Goal: Entertainment & Leisure: Browse casually

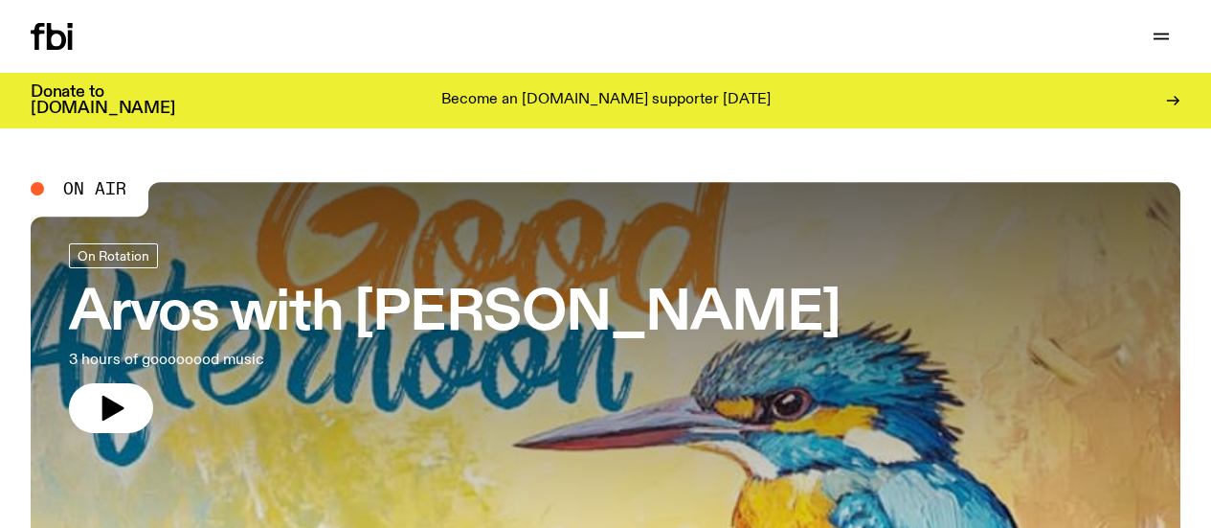
click at [0, 0] on icon "button" at bounding box center [0, 0] width 0 height 0
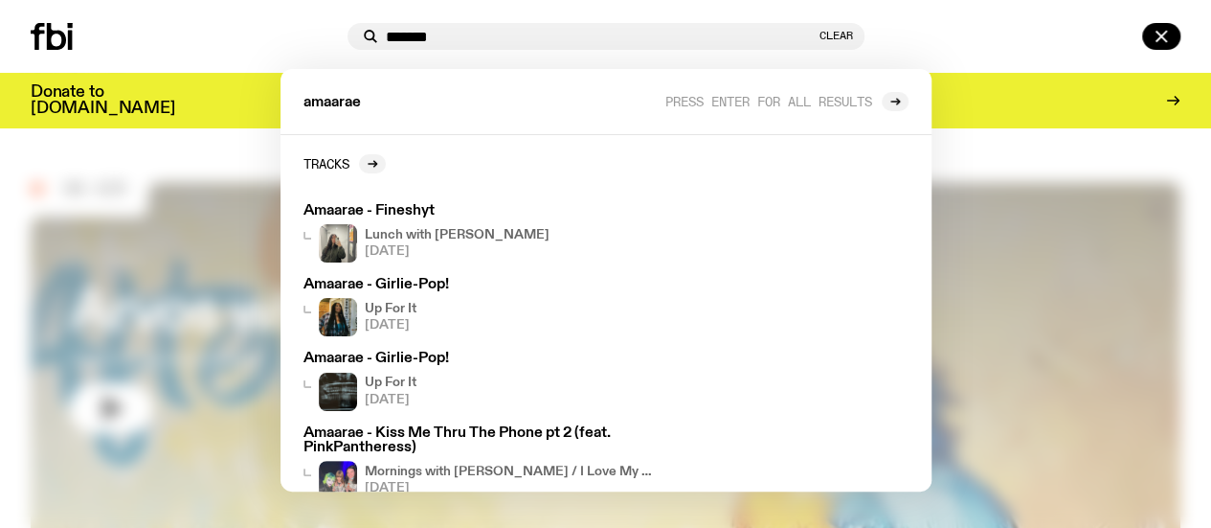
type input "*******"
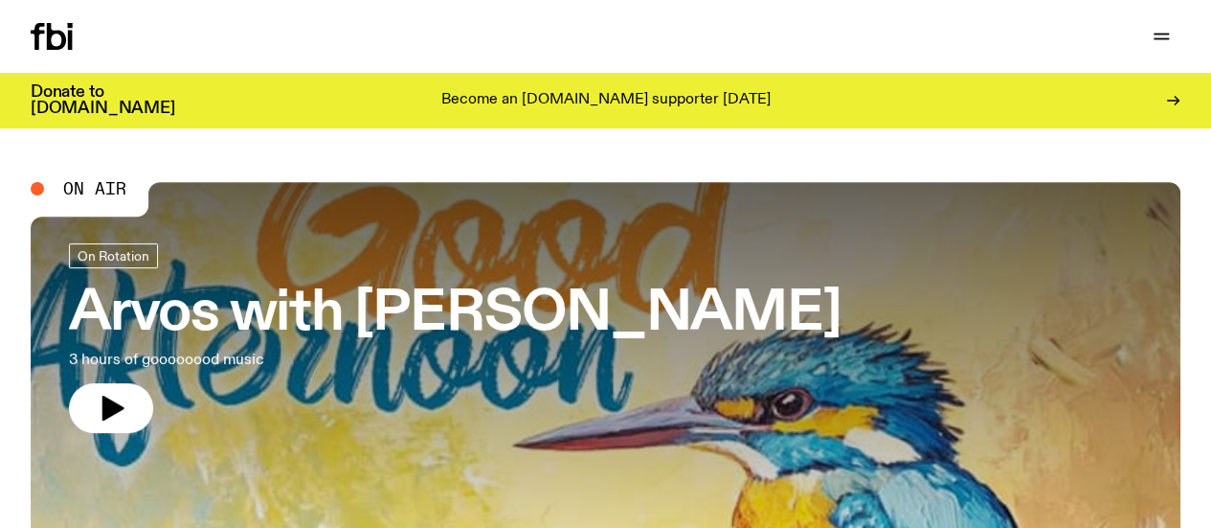
click at [0, 0] on icon "button" at bounding box center [0, 0] width 0 height 0
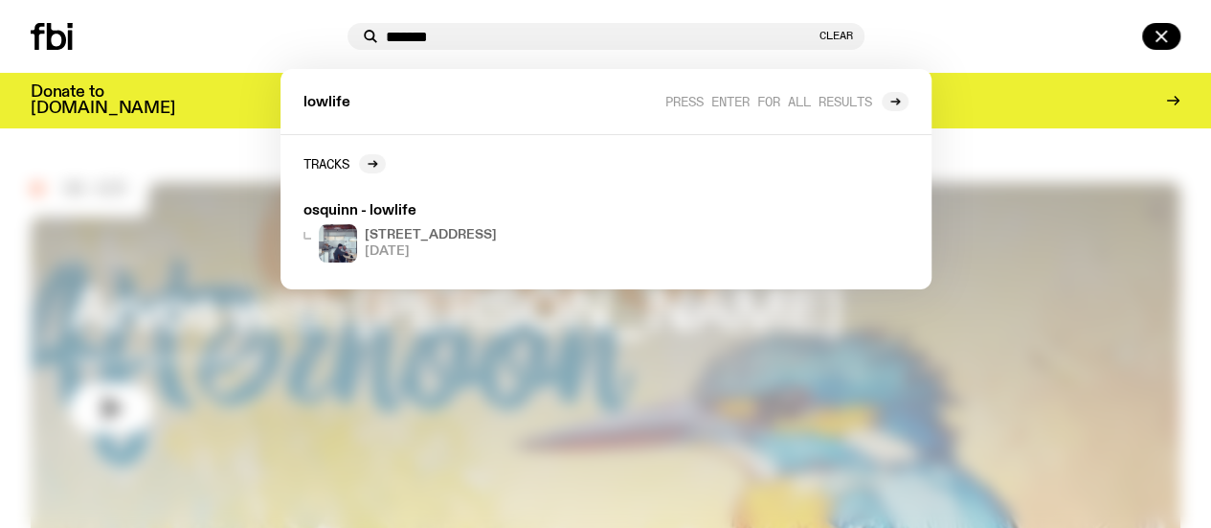
type input "*******"
click at [853, 32] on button "Clear" at bounding box center [837, 36] width 34 height 11
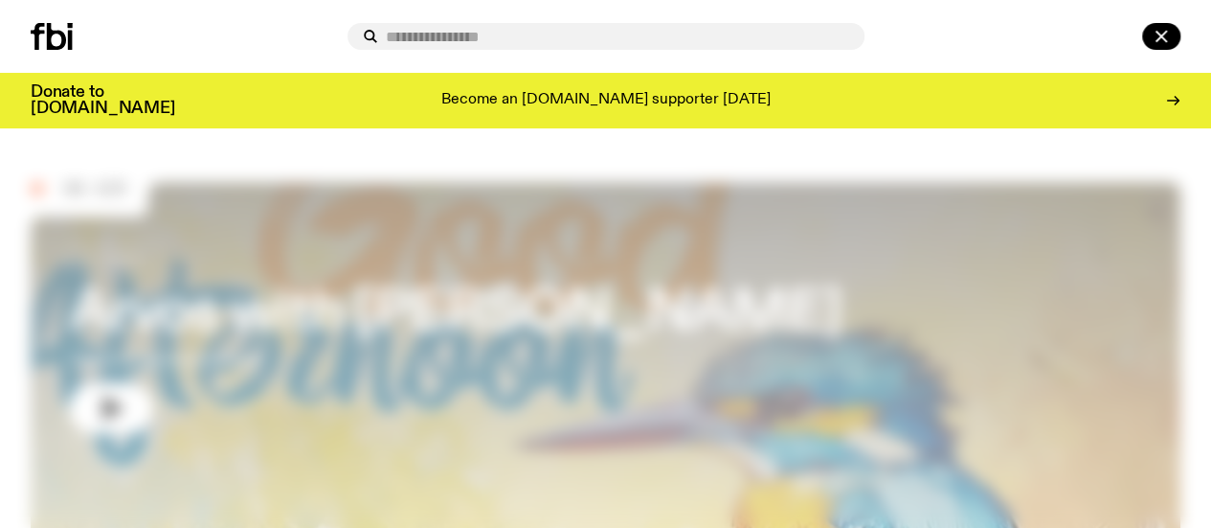
click at [541, 352] on div at bounding box center [605, 264] width 1211 height 528
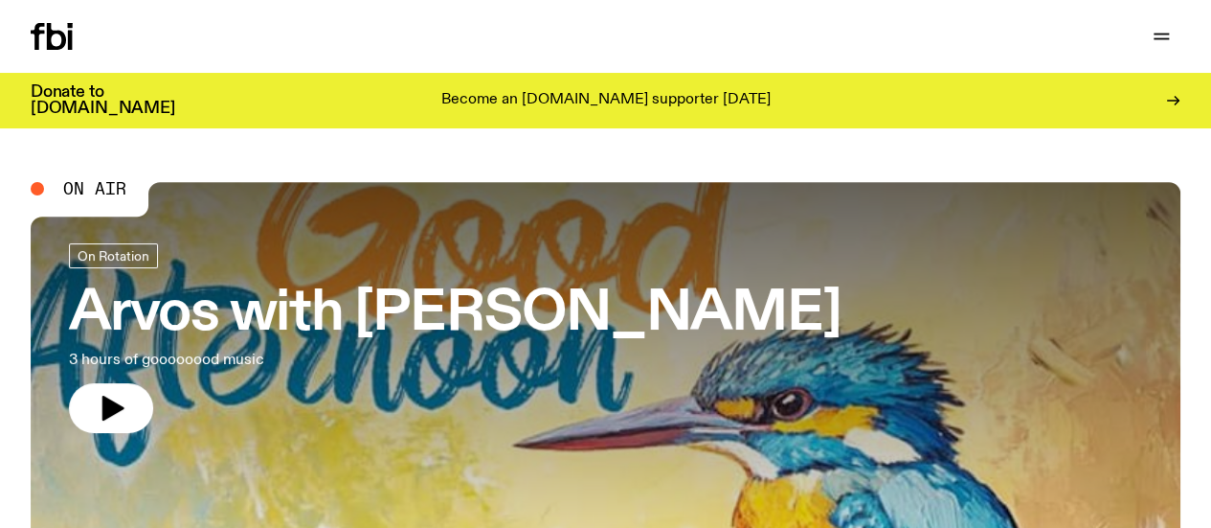
click at [567, 351] on div at bounding box center [606, 397] width 1150 height 431
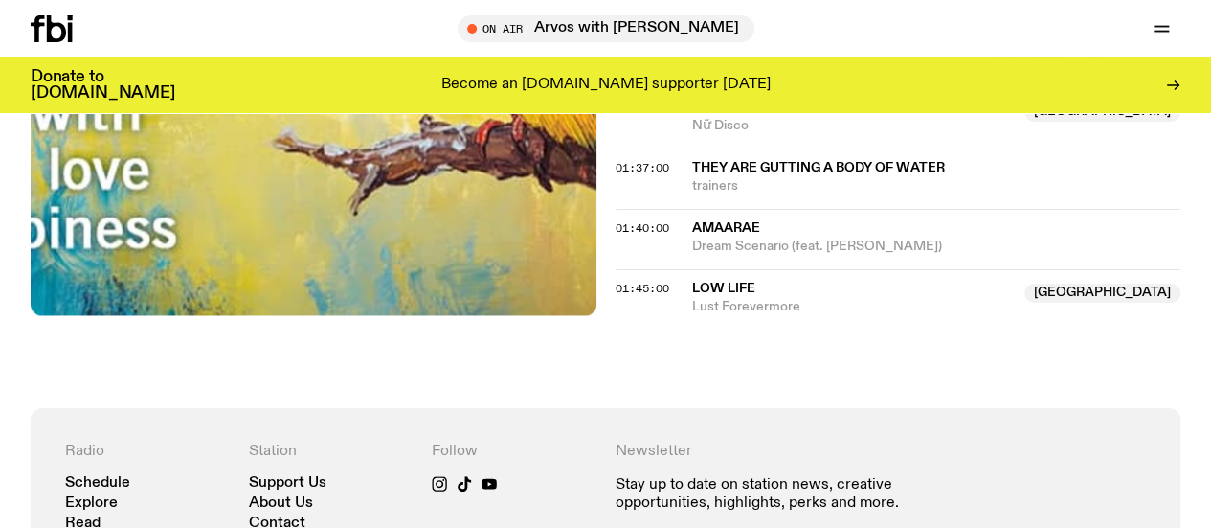
scroll to position [1714, 0]
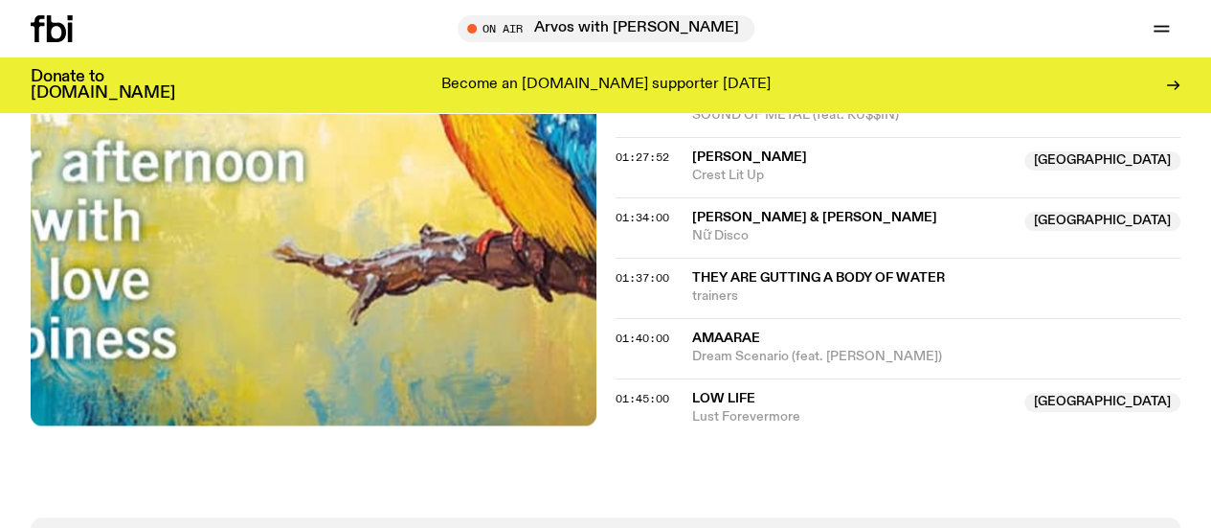
click at [0, 0] on icon "button" at bounding box center [0, 0] width 0 height 0
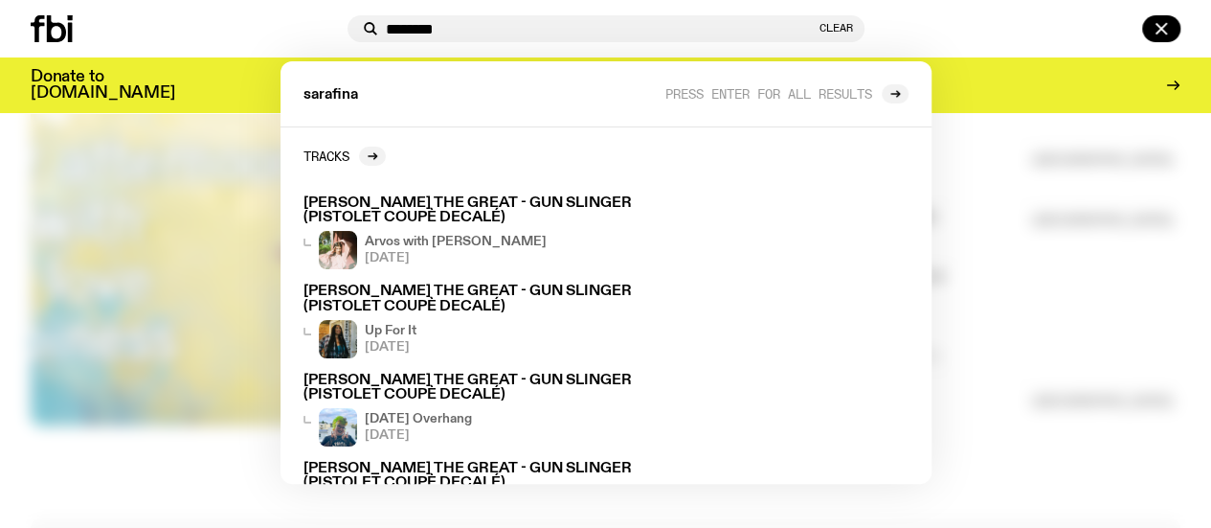
type input "********"
click at [175, 34] on div at bounding box center [185, 28] width 309 height 27
click at [20, 311] on div at bounding box center [605, 264] width 1211 height 528
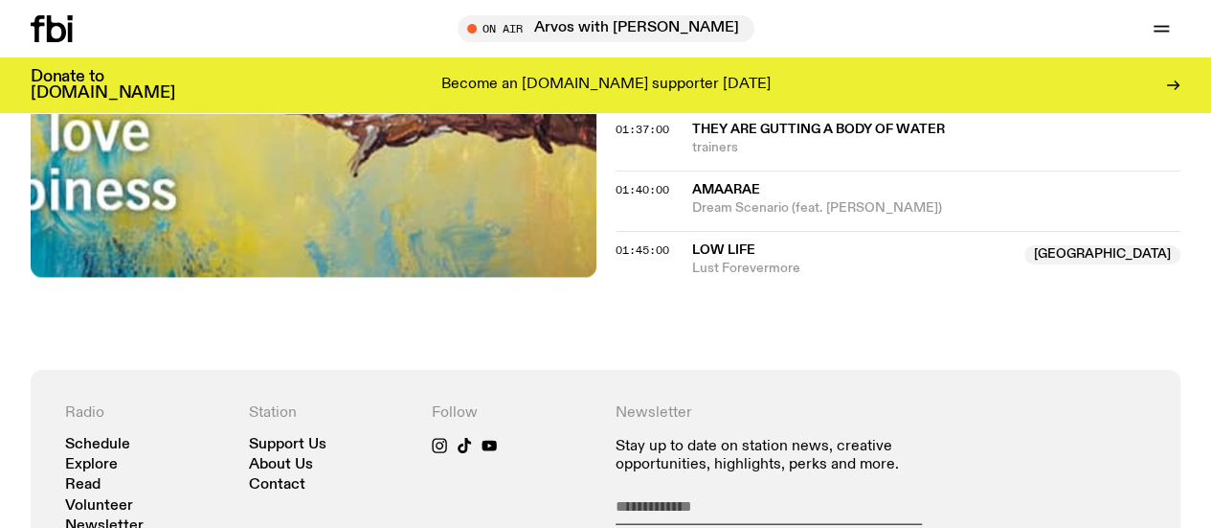
scroll to position [1862, 0]
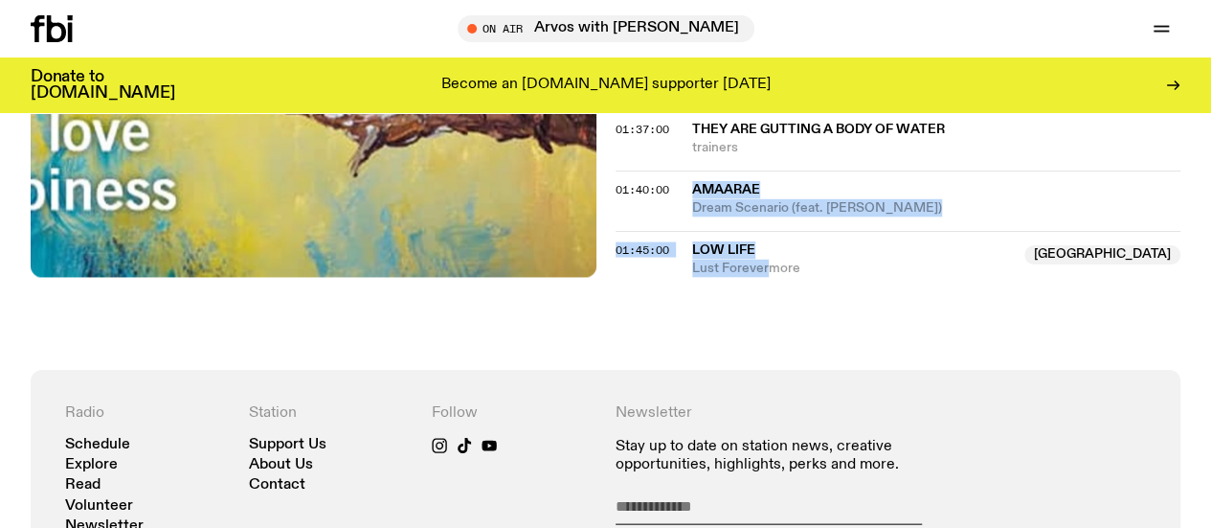
drag, startPoint x: 768, startPoint y: 373, endPoint x: 676, endPoint y: 191, distance: 203.9
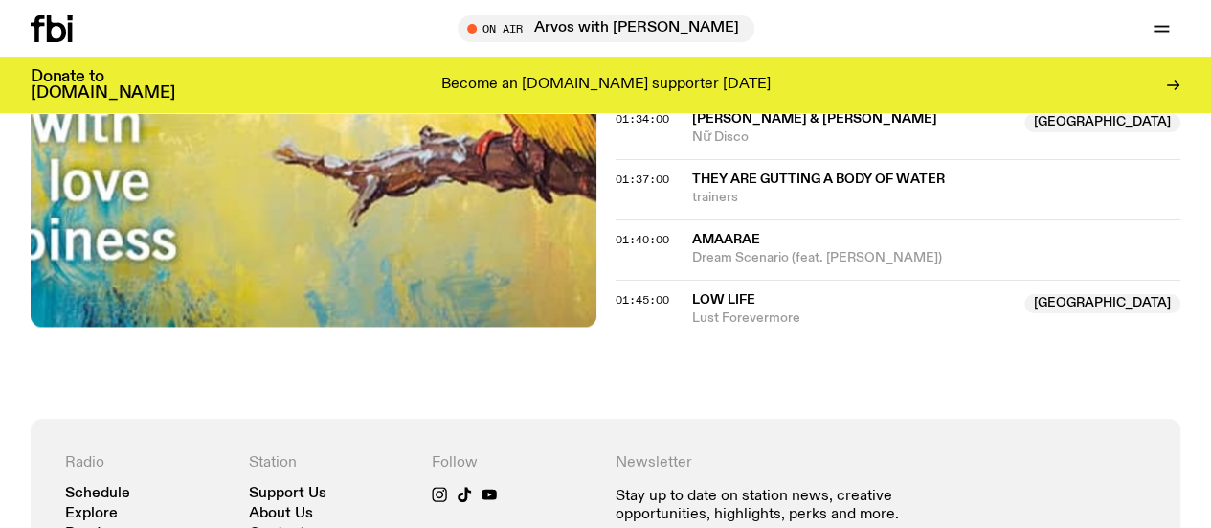
scroll to position [1812, 0]
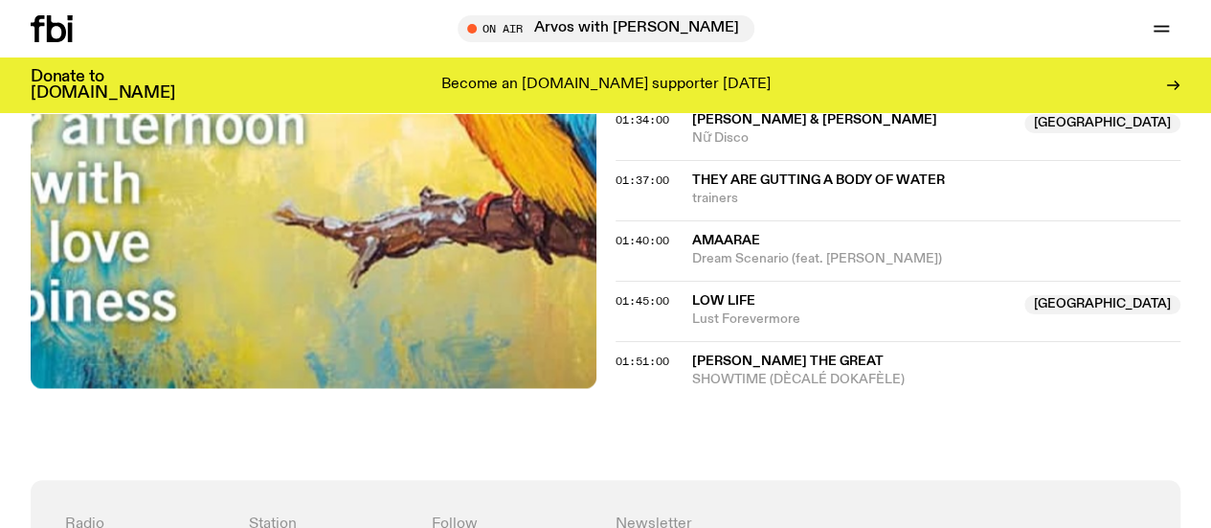
click at [0, 0] on icon "button" at bounding box center [0, 0] width 0 height 0
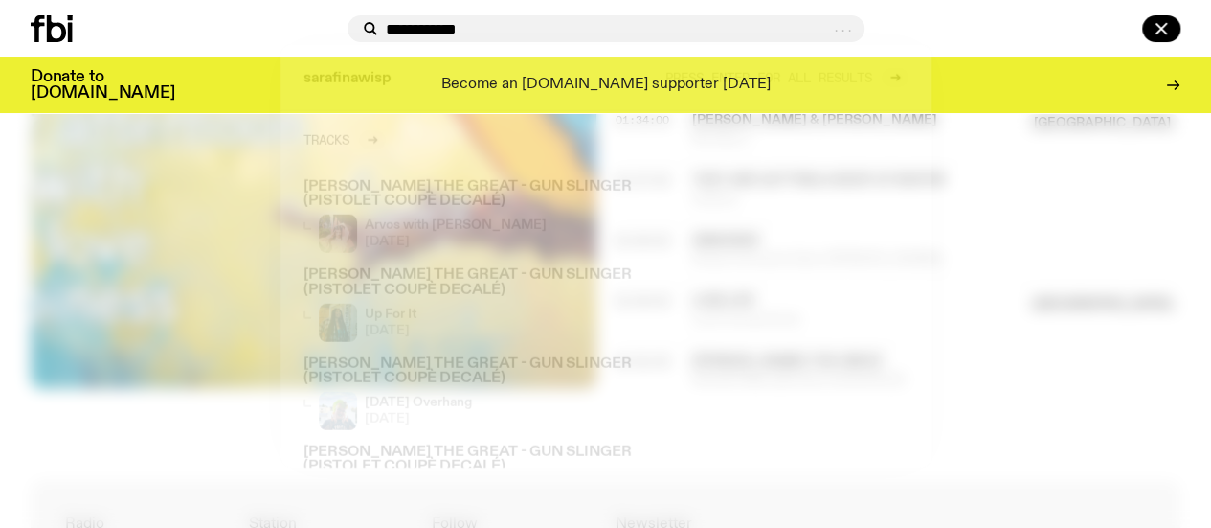
click at [571, 23] on input "**********" at bounding box center [607, 29] width 443 height 16
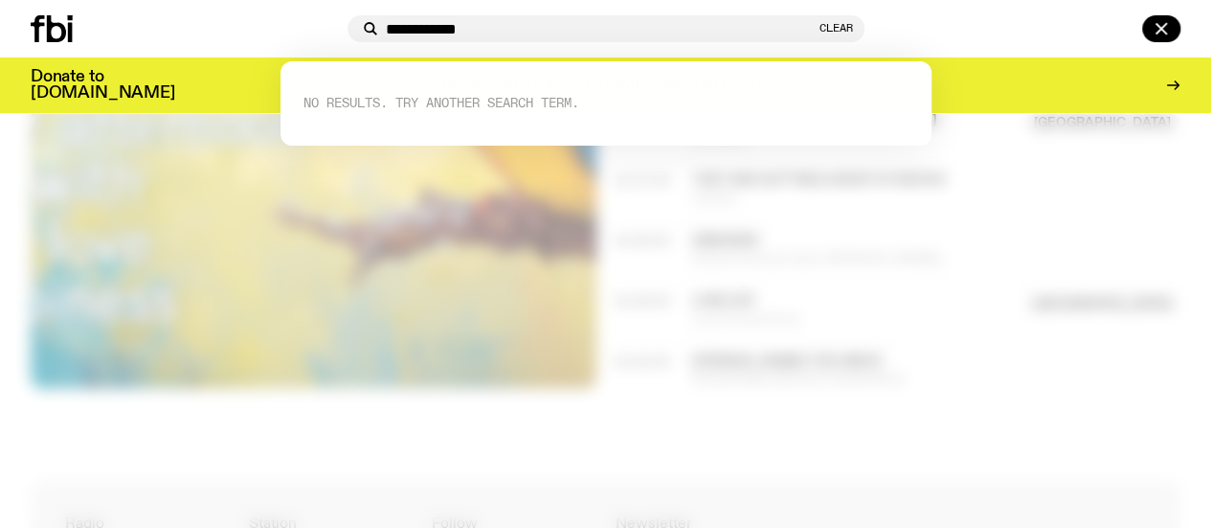
click at [571, 23] on input "**********" at bounding box center [601, 29] width 430 height 16
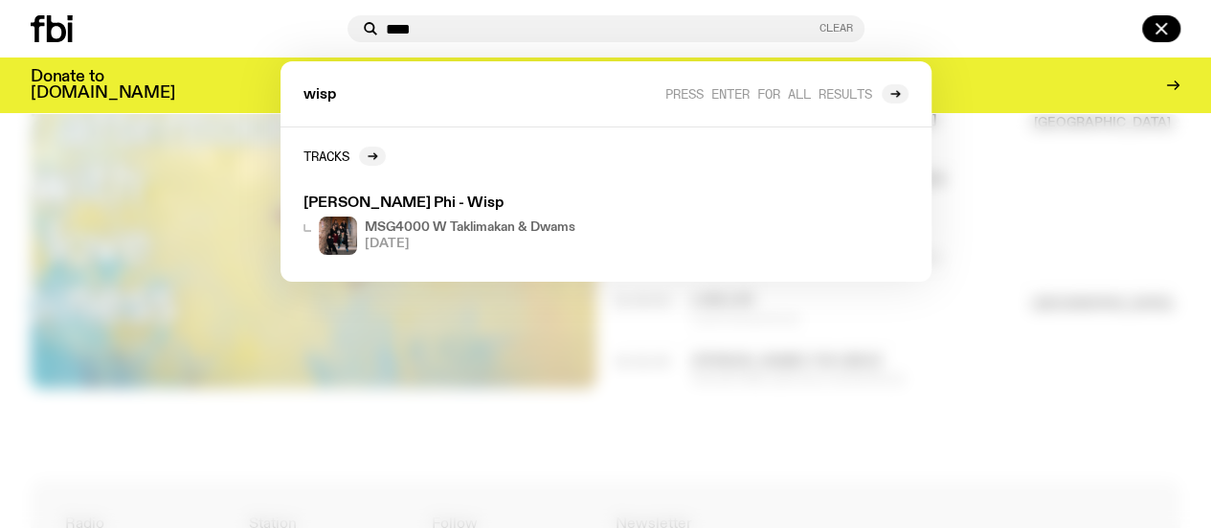
type input "****"
click at [853, 23] on button "Clear" at bounding box center [837, 28] width 34 height 11
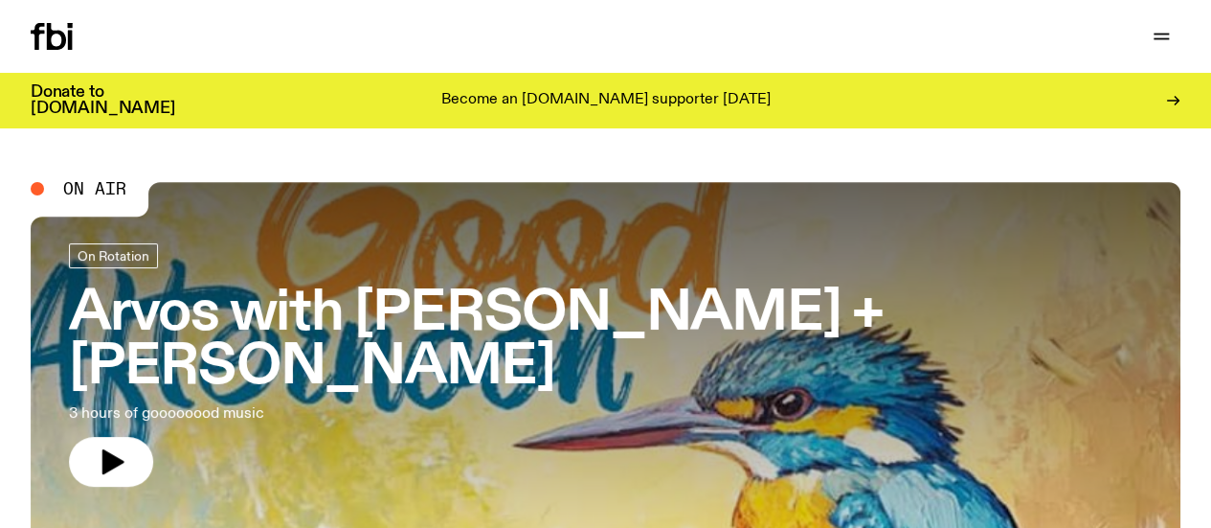
click at [0, 0] on icon "button" at bounding box center [0, 0] width 0 height 0
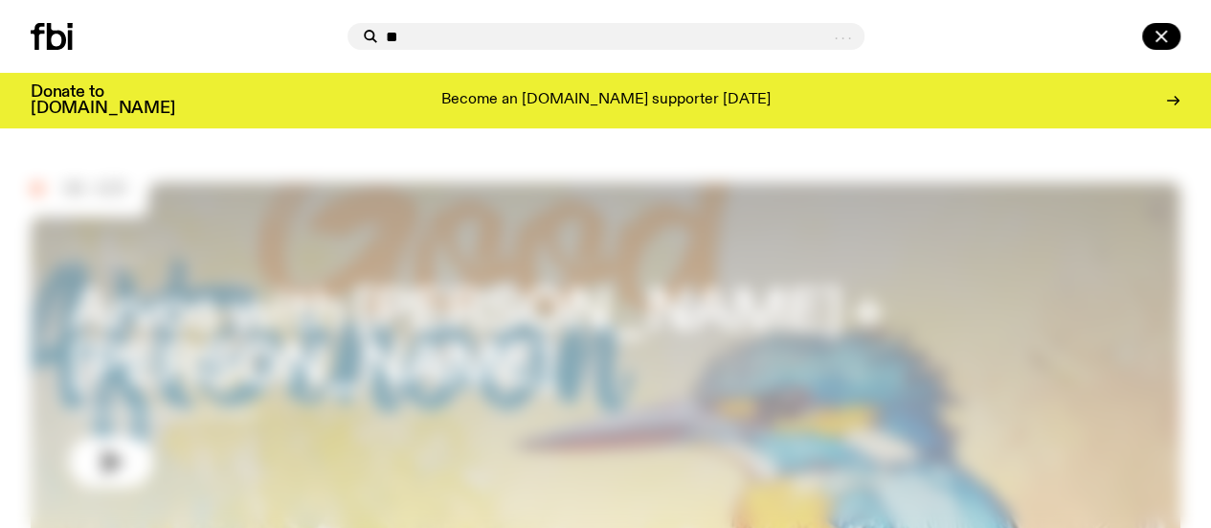
type input "*"
type input "******"
click at [489, 244] on div at bounding box center [605, 264] width 1211 height 528
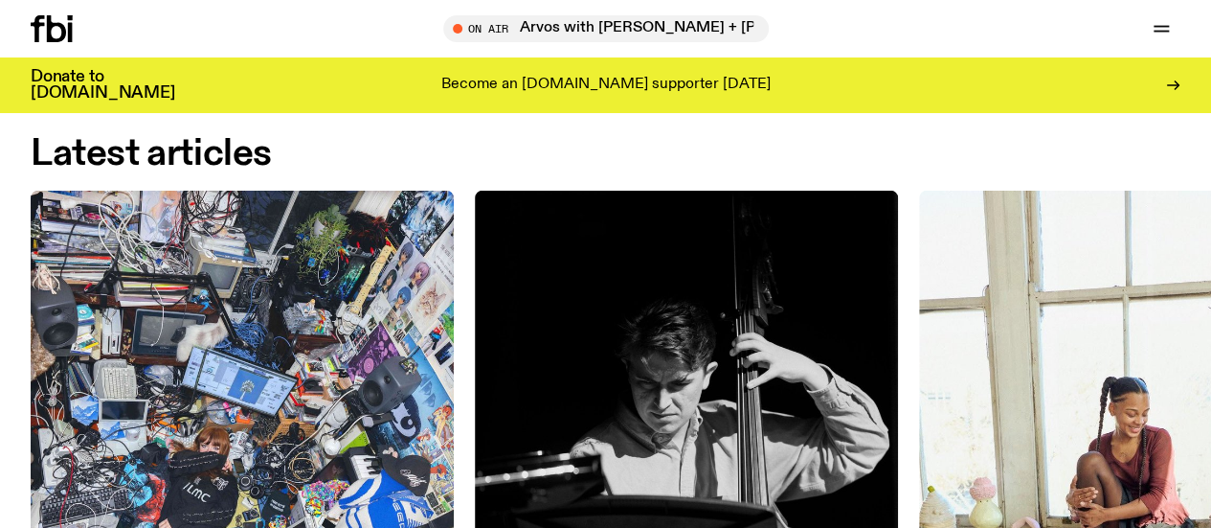
scroll to position [2433, 0]
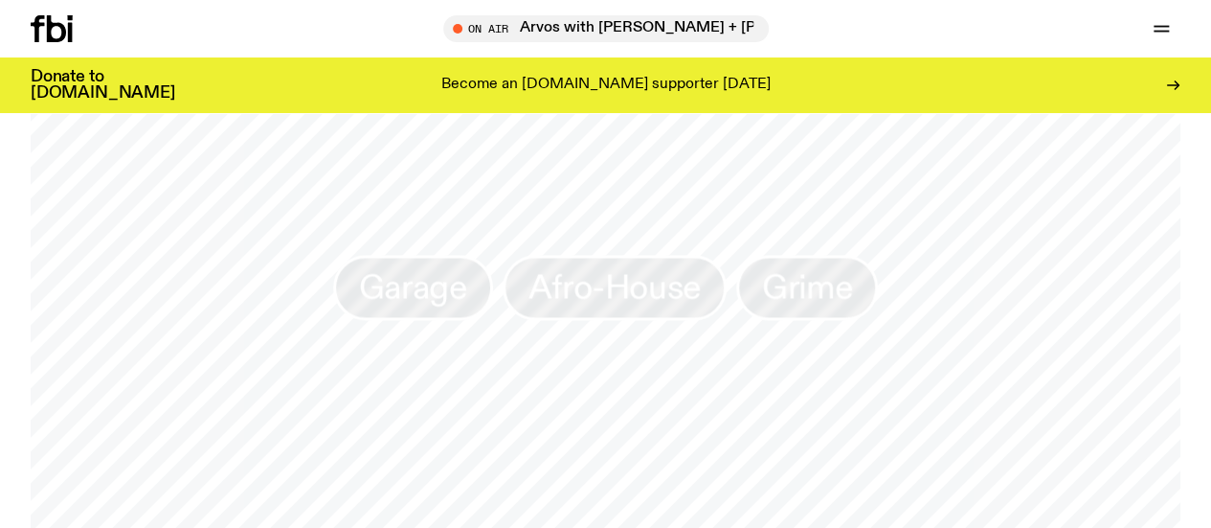
scroll to position [1540, 0]
click at [0, 0] on link "Explore" at bounding box center [0, 0] width 0 height 0
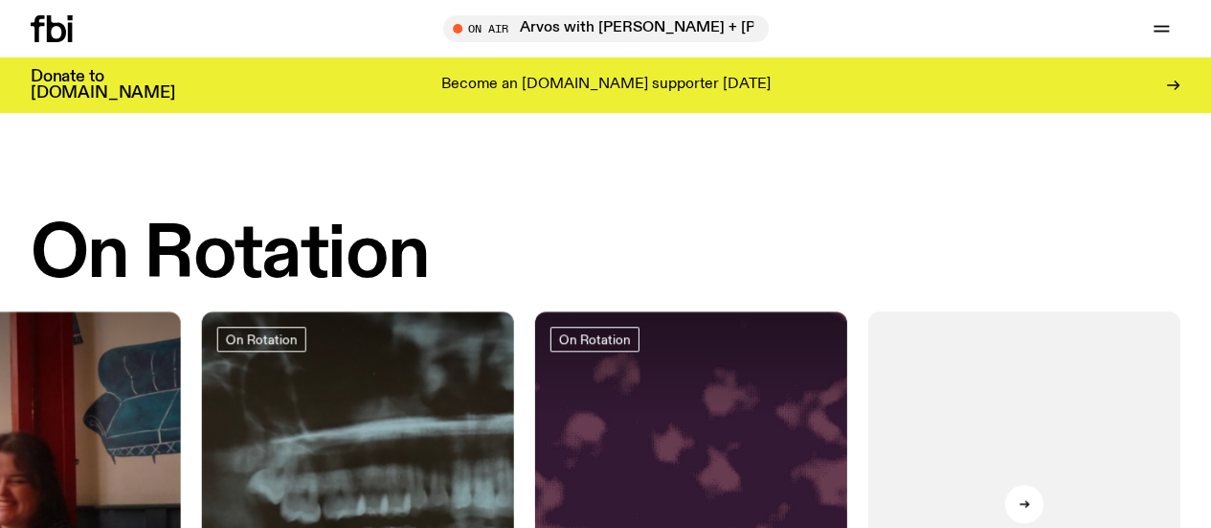
scroll to position [609, 0]
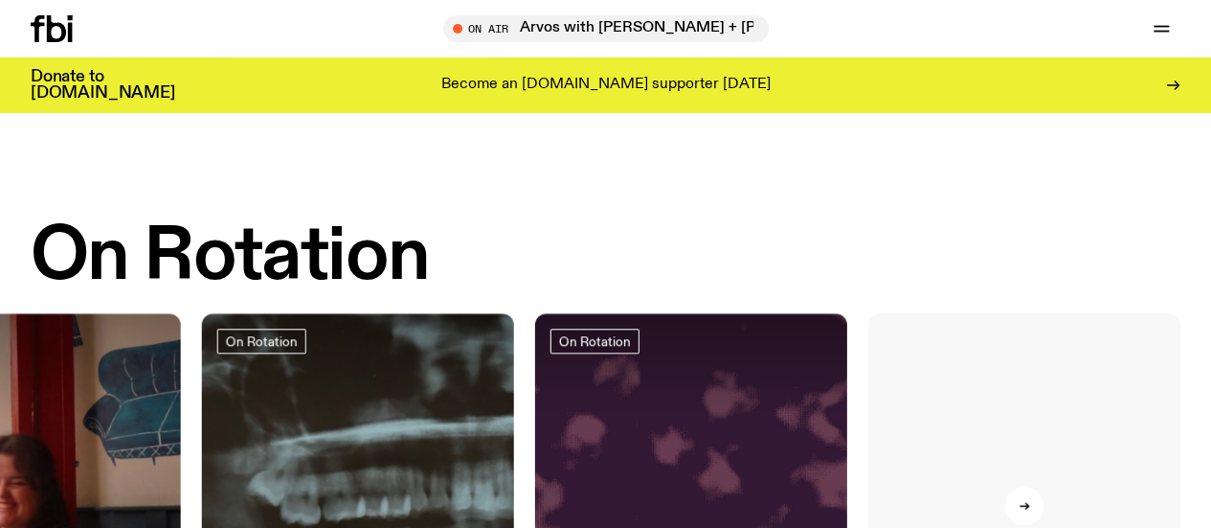
click at [1024, 415] on link "View More" at bounding box center [1025, 521] width 312 height 417
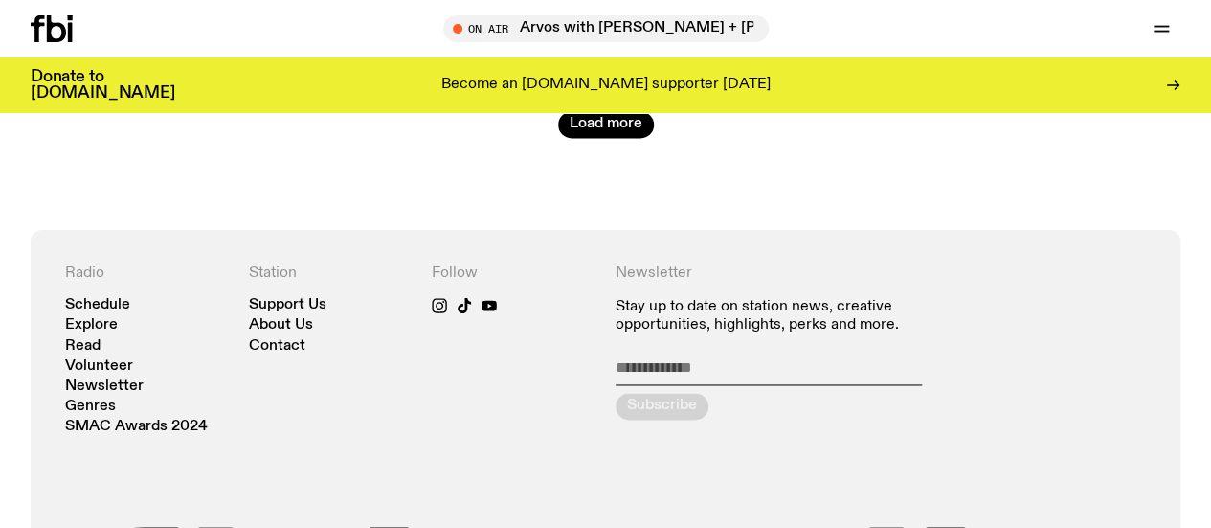
scroll to position [5243, 0]
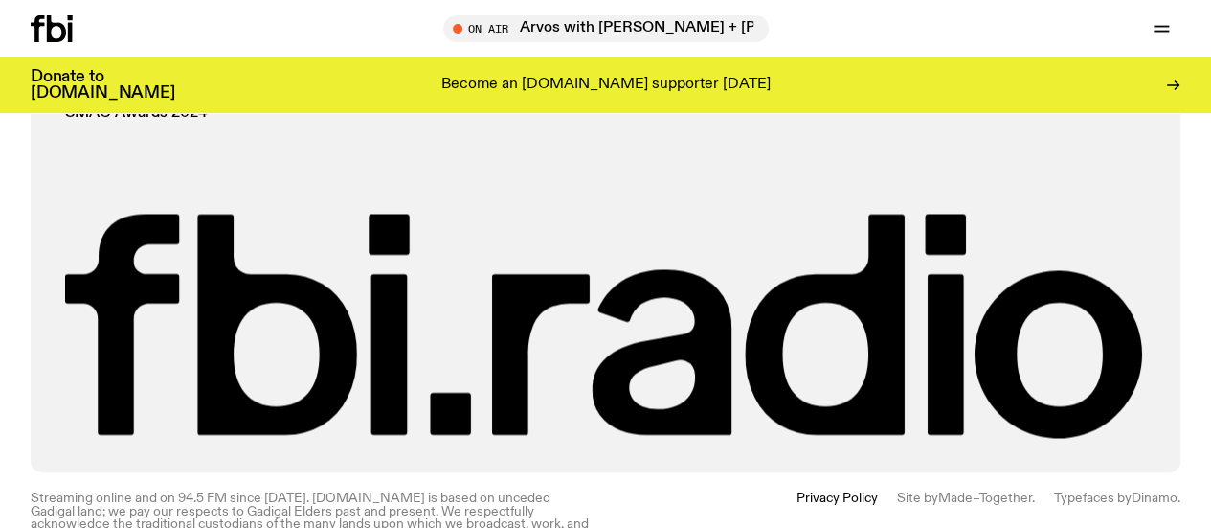
click at [53, 23] on icon at bounding box center [56, 28] width 19 height 27
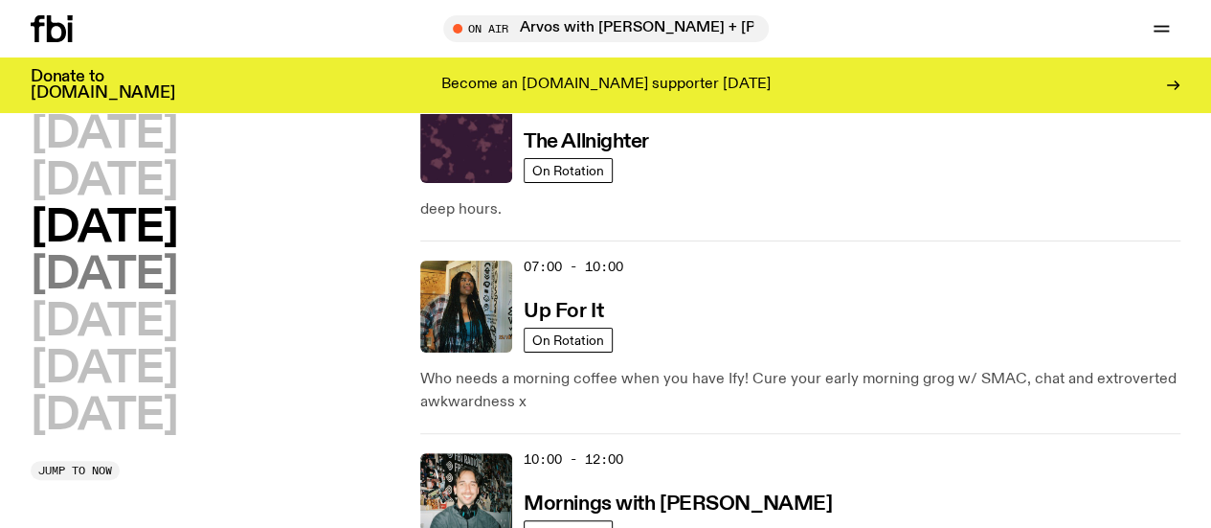
click at [177, 297] on h2 "[DATE]" at bounding box center [104, 275] width 147 height 43
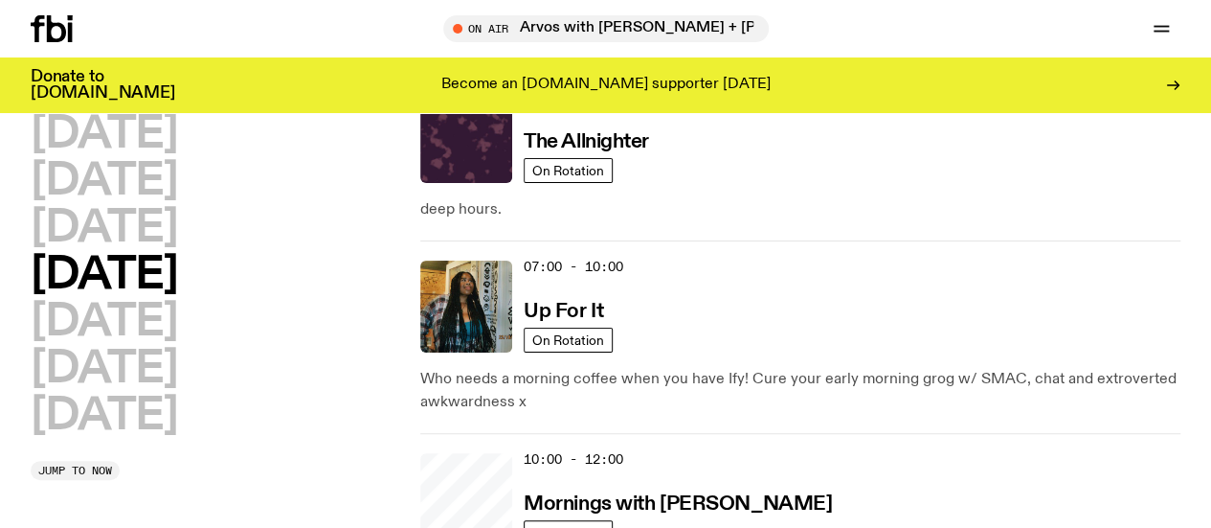
scroll to position [54, 0]
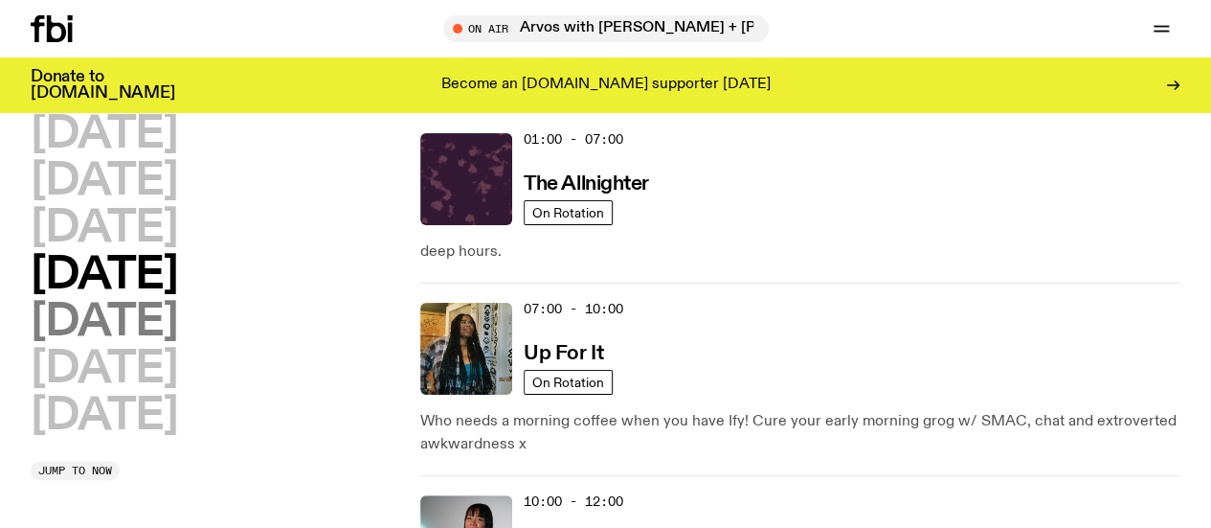
click at [140, 344] on h2 "[DATE]" at bounding box center [104, 322] width 147 height 43
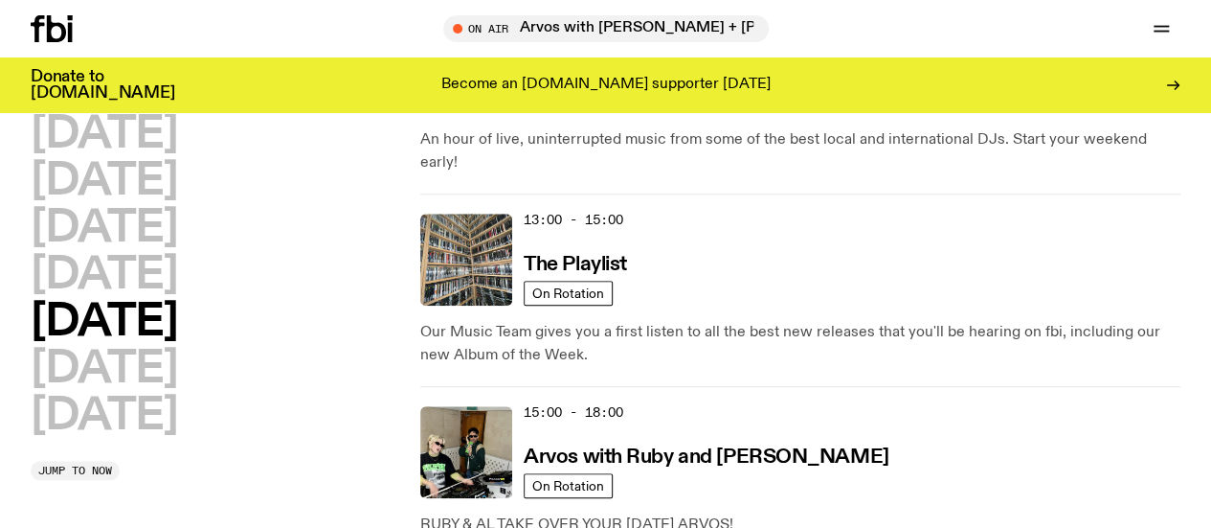
scroll to position [970, 0]
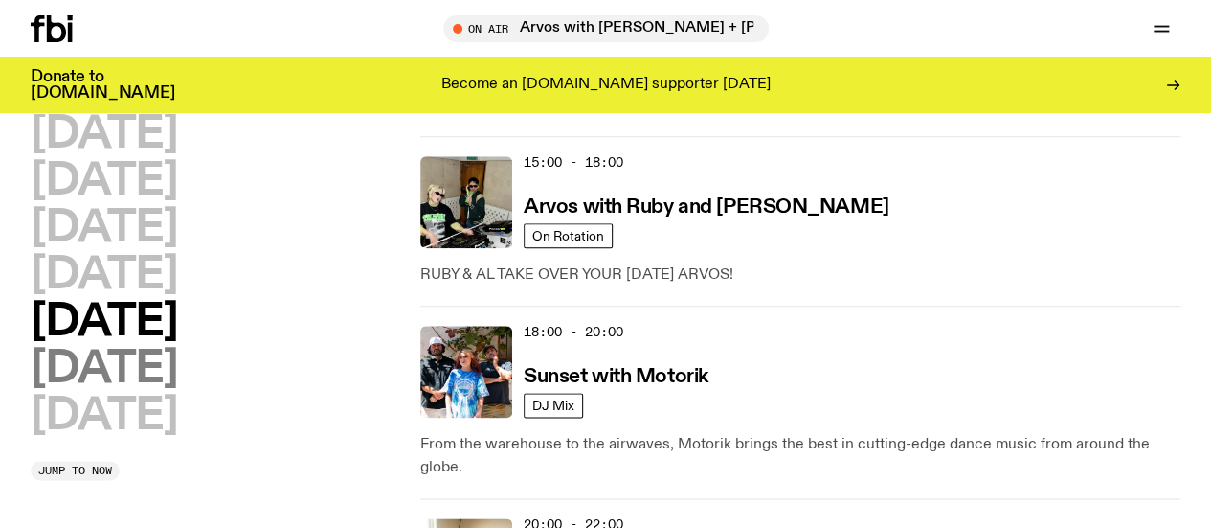
click at [176, 348] on h2 "[DATE]" at bounding box center [104, 369] width 147 height 43
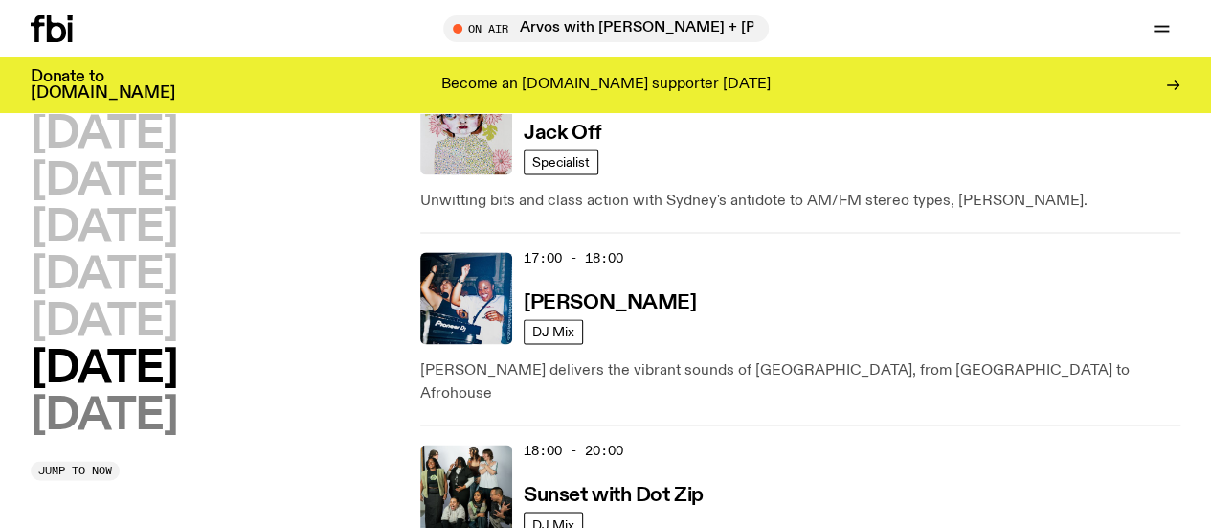
click at [176, 395] on h2 "[DATE]" at bounding box center [104, 416] width 147 height 43
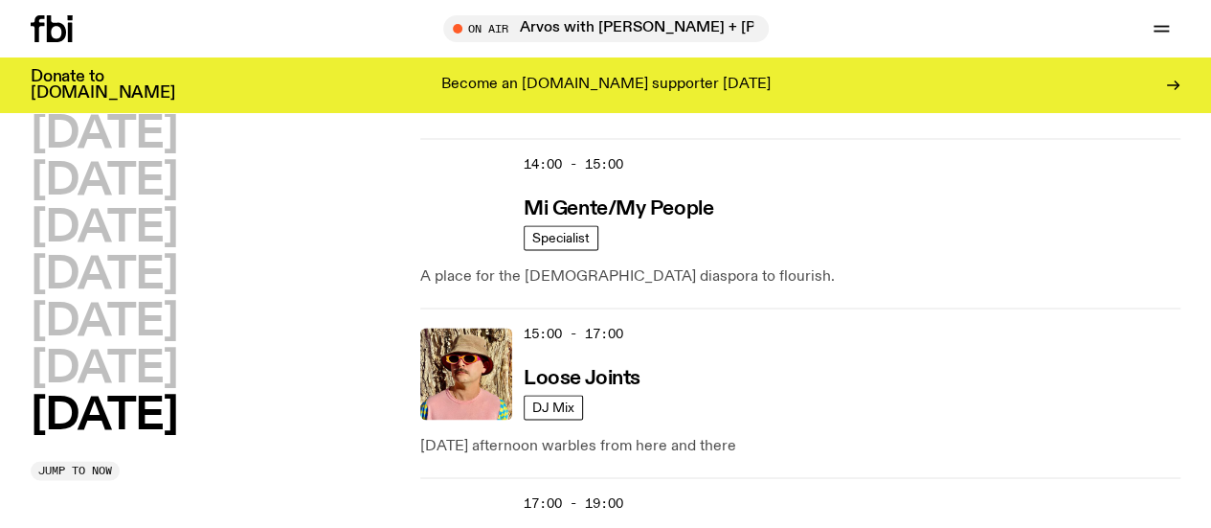
scroll to position [1407, 0]
